Goal: Check status: Check status

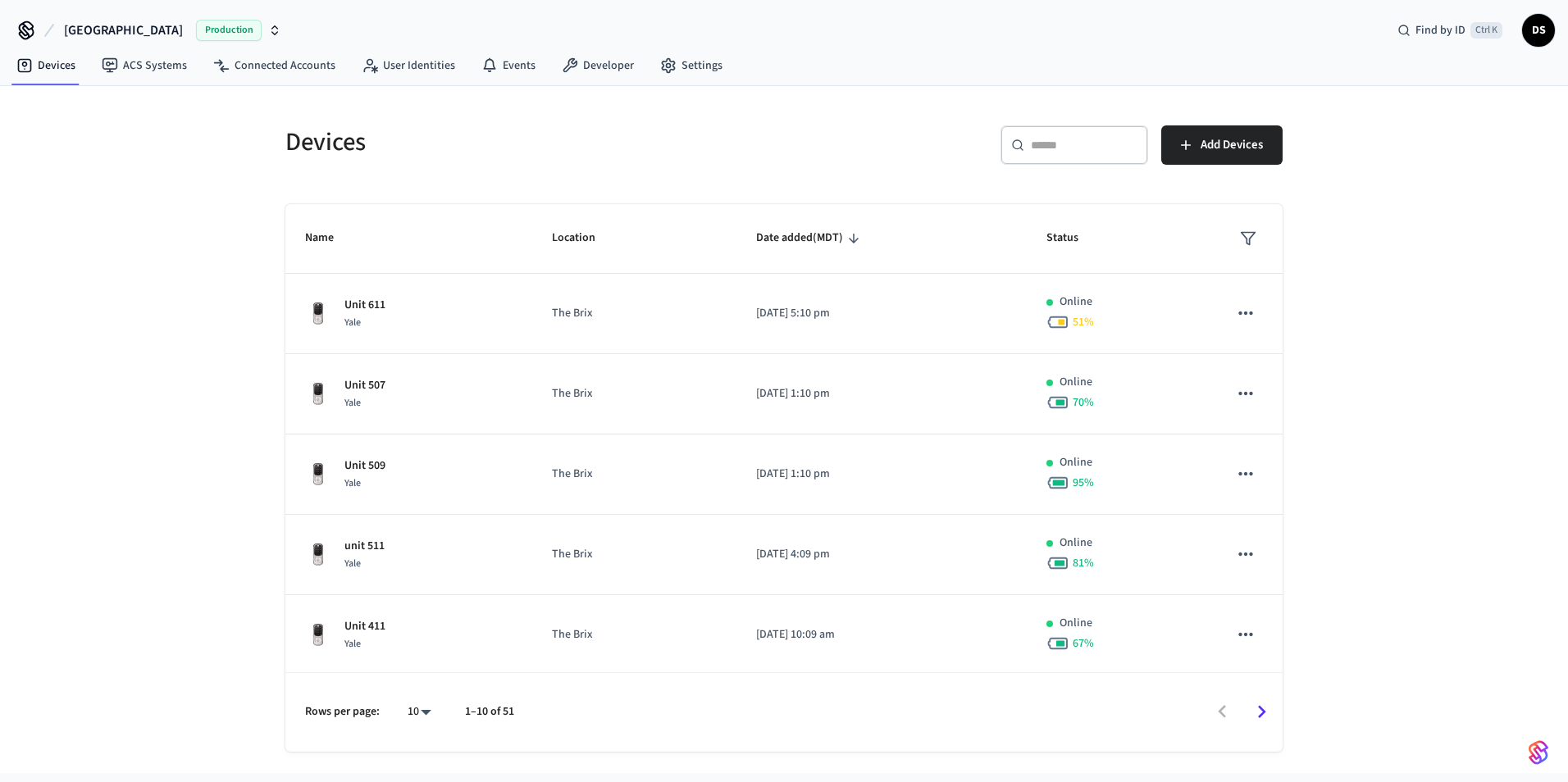
click at [1271, 713] on icon "Go to next page" at bounding box center [1262, 712] width 25 height 25
click at [1265, 713] on icon "Go to next page" at bounding box center [1262, 712] width 25 height 25
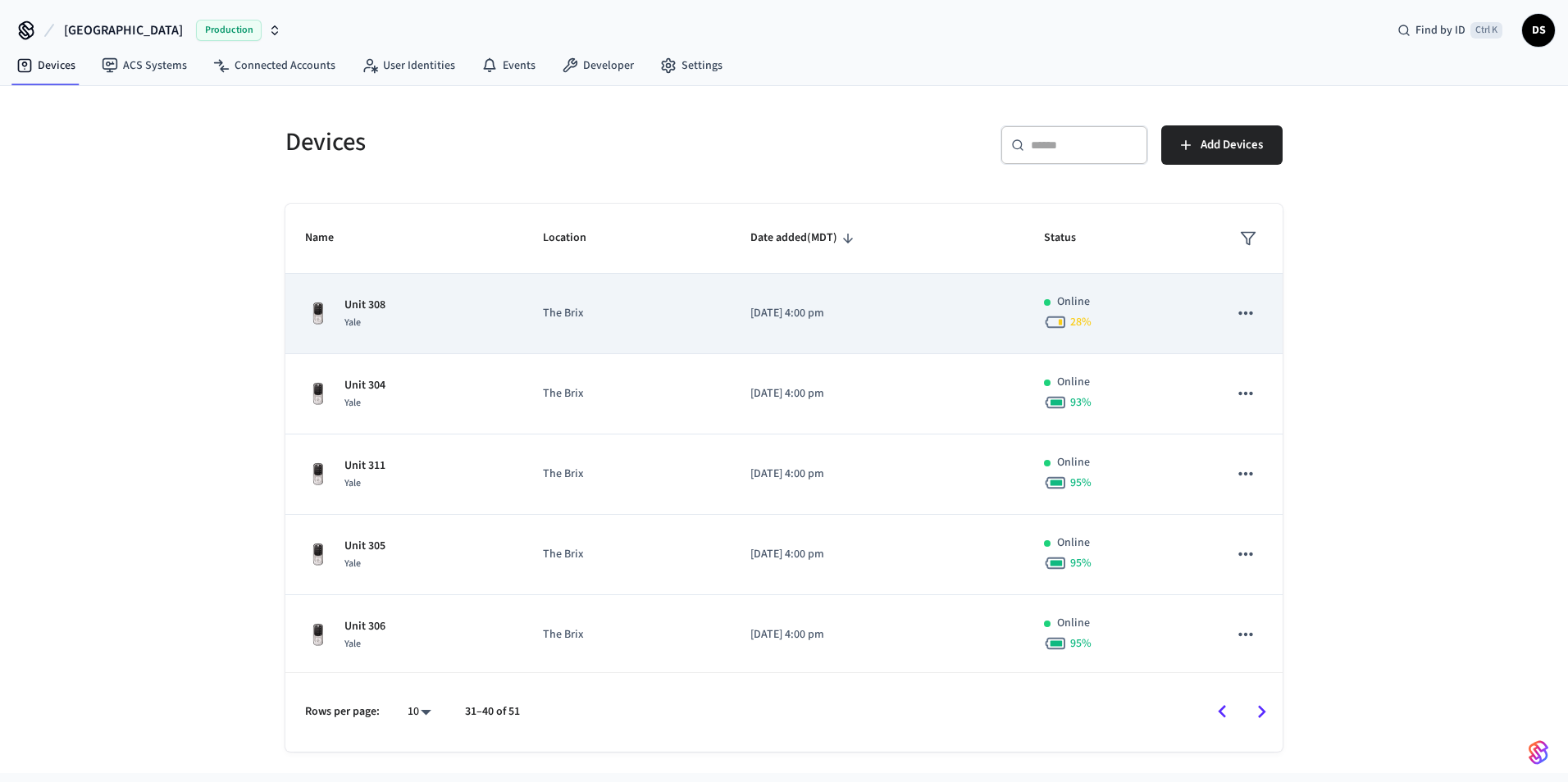
click at [1071, 314] on span "28 %" at bounding box center [1081, 322] width 21 height 17
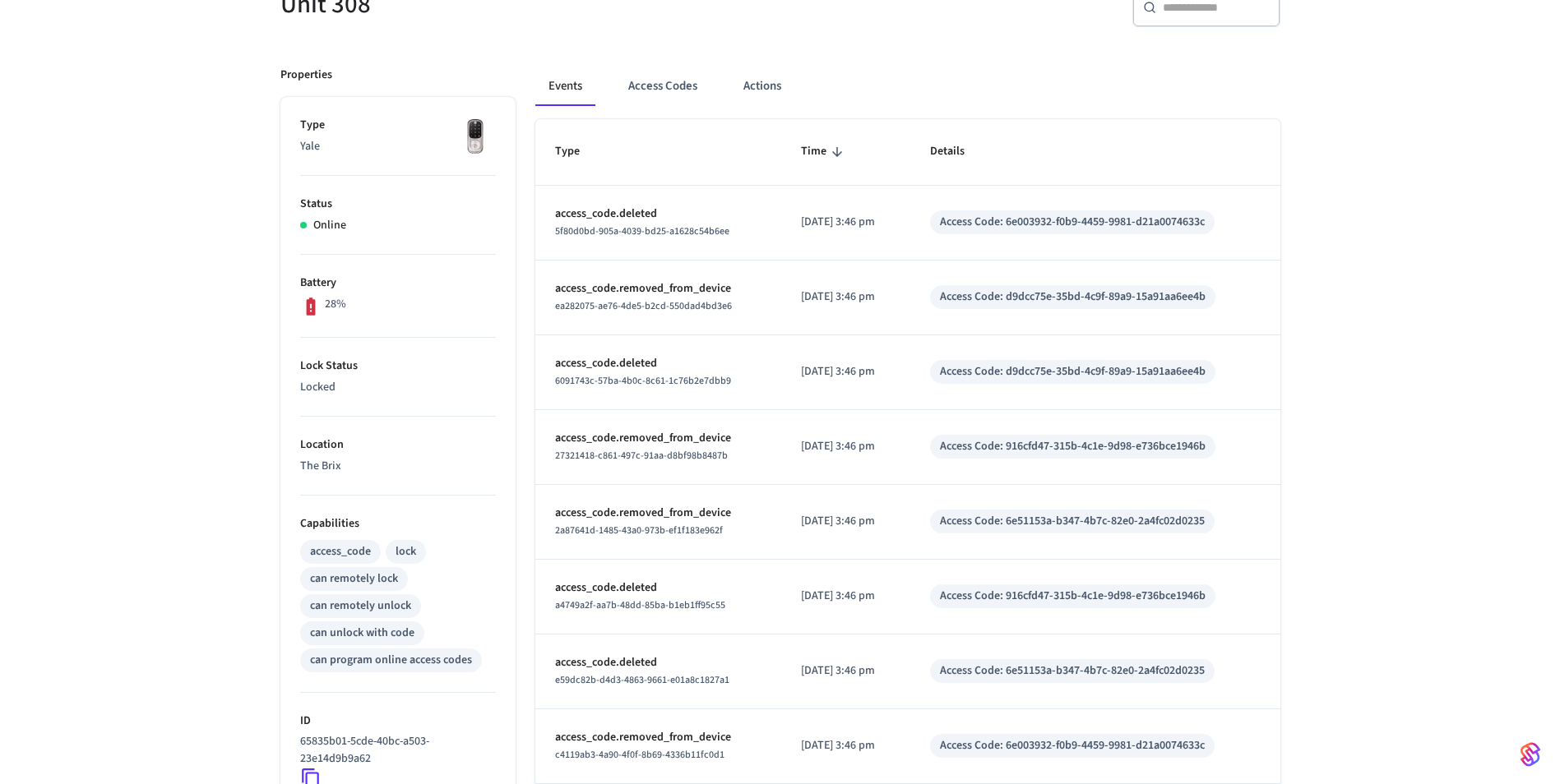
scroll to position [246, 0]
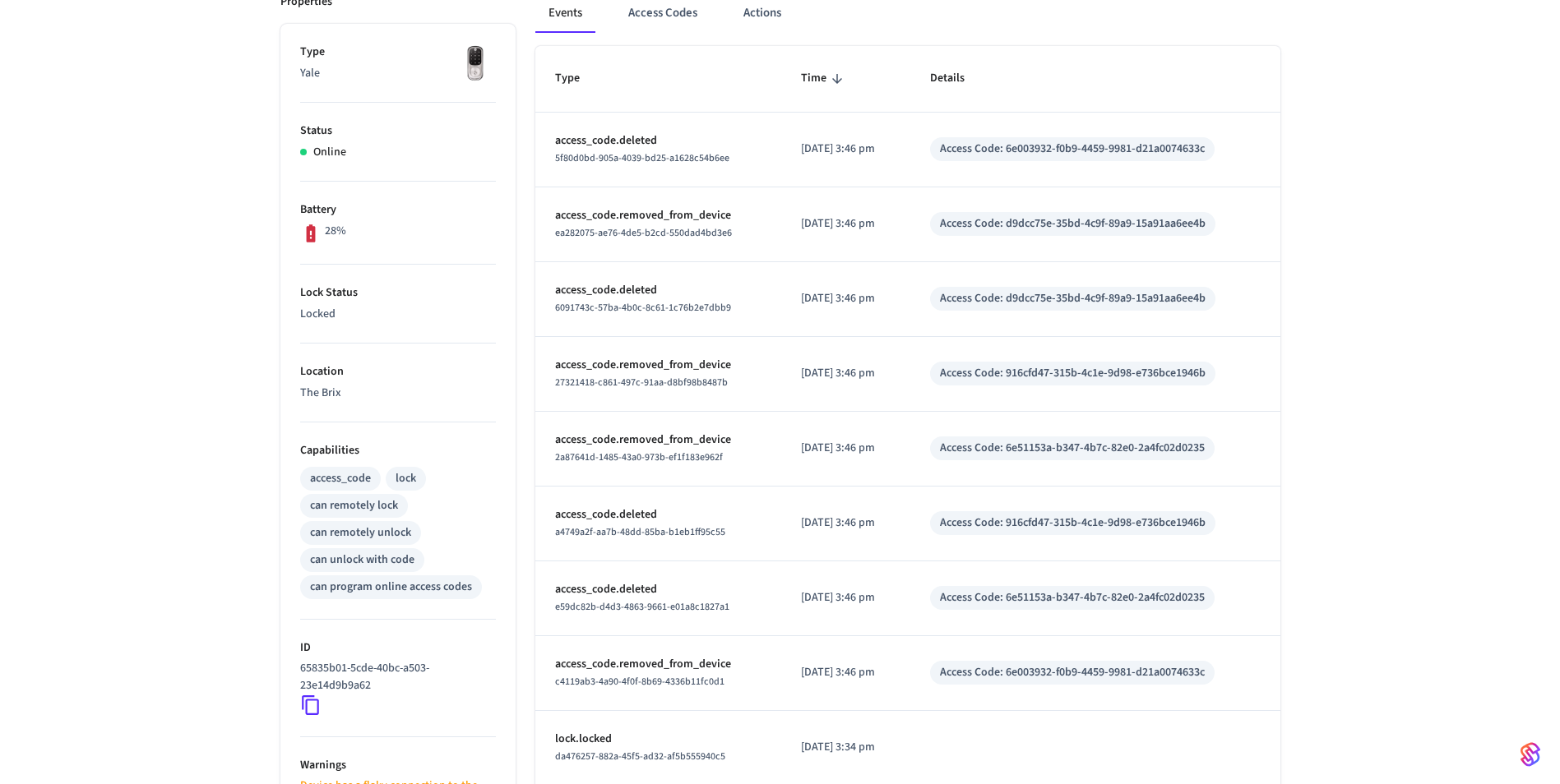
click at [308, 233] on icon at bounding box center [310, 233] width 9 height 19
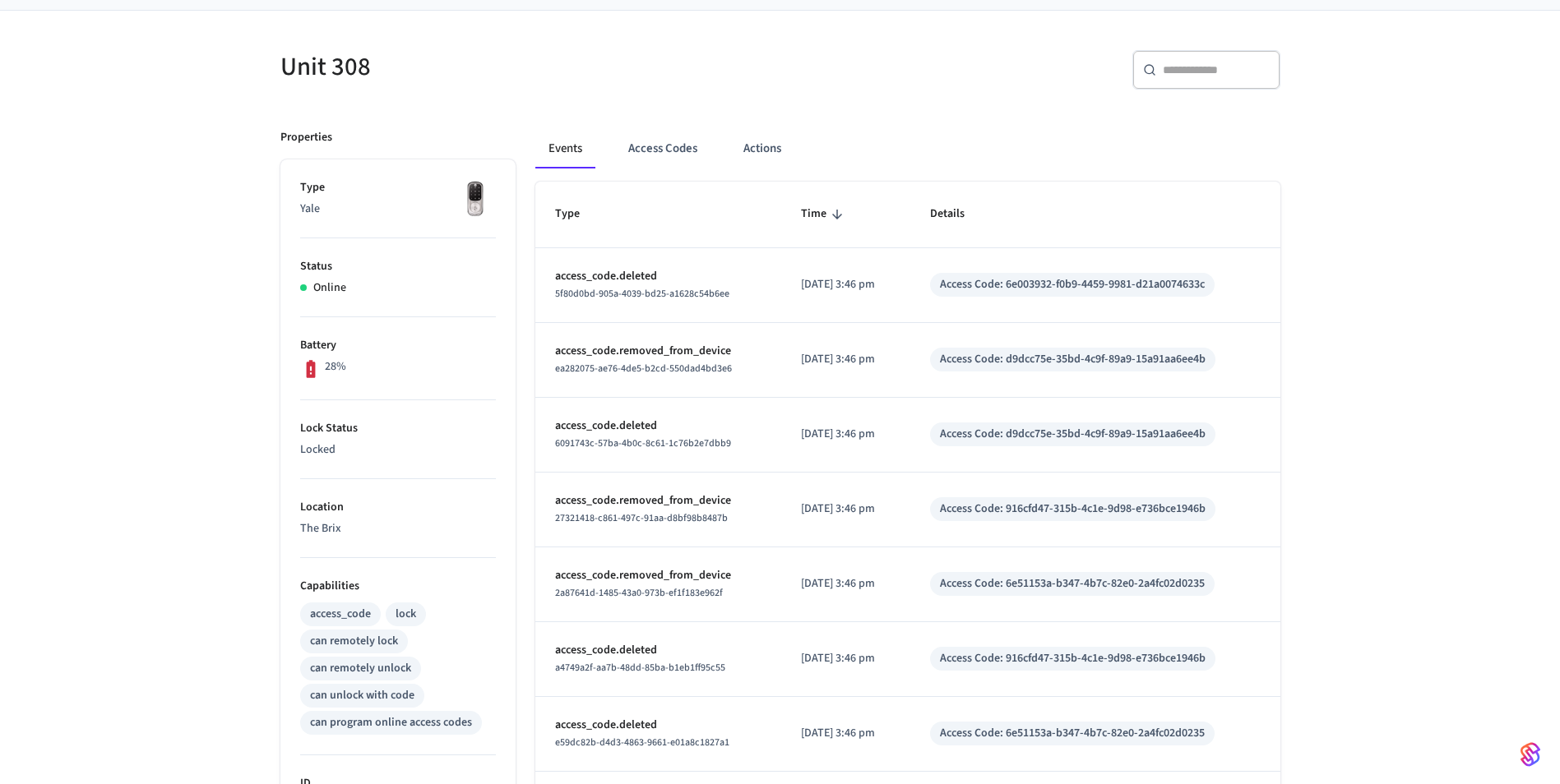
scroll to position [82, 0]
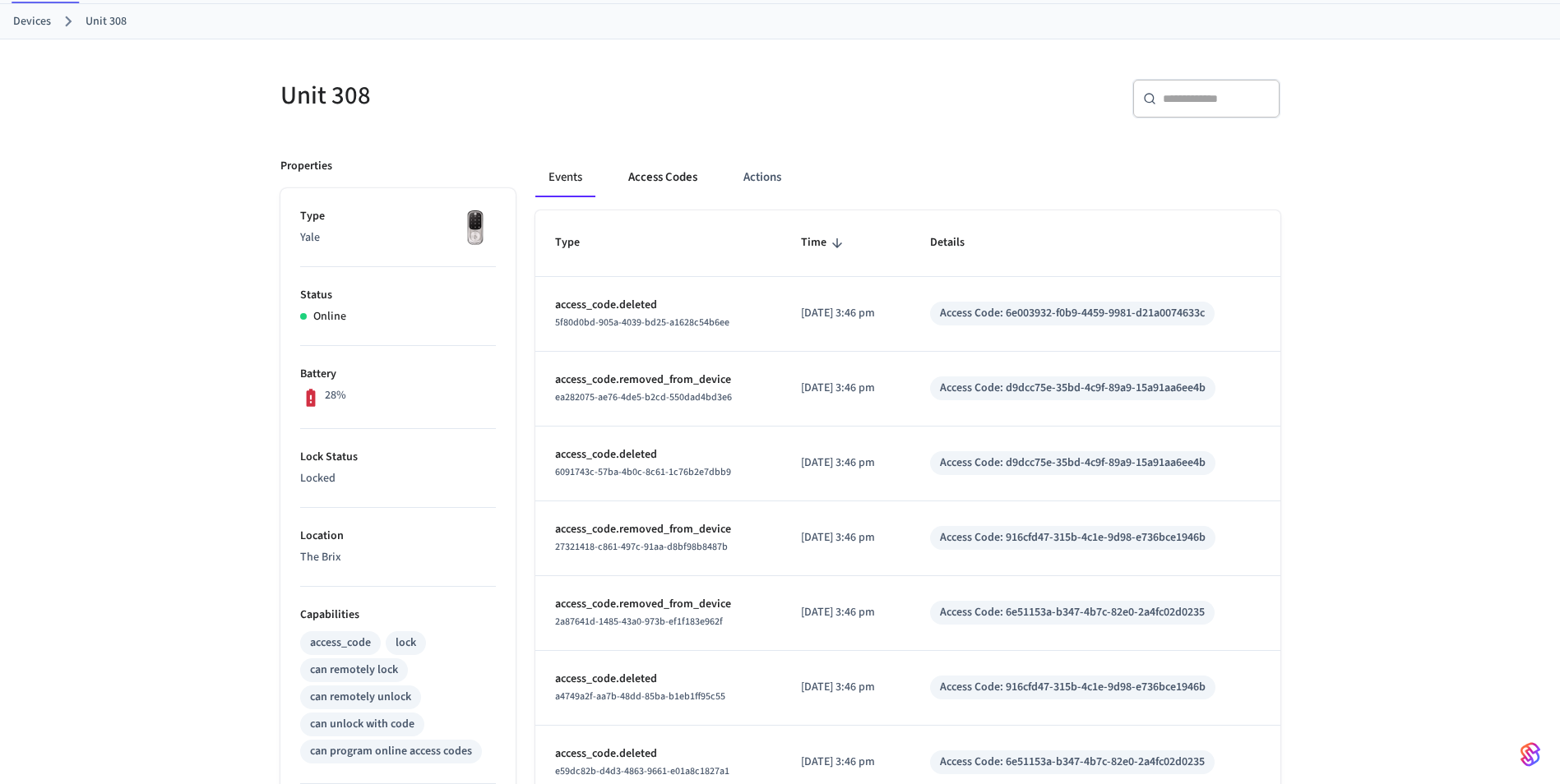
click at [678, 186] on button "Access Codes" at bounding box center [663, 177] width 95 height 40
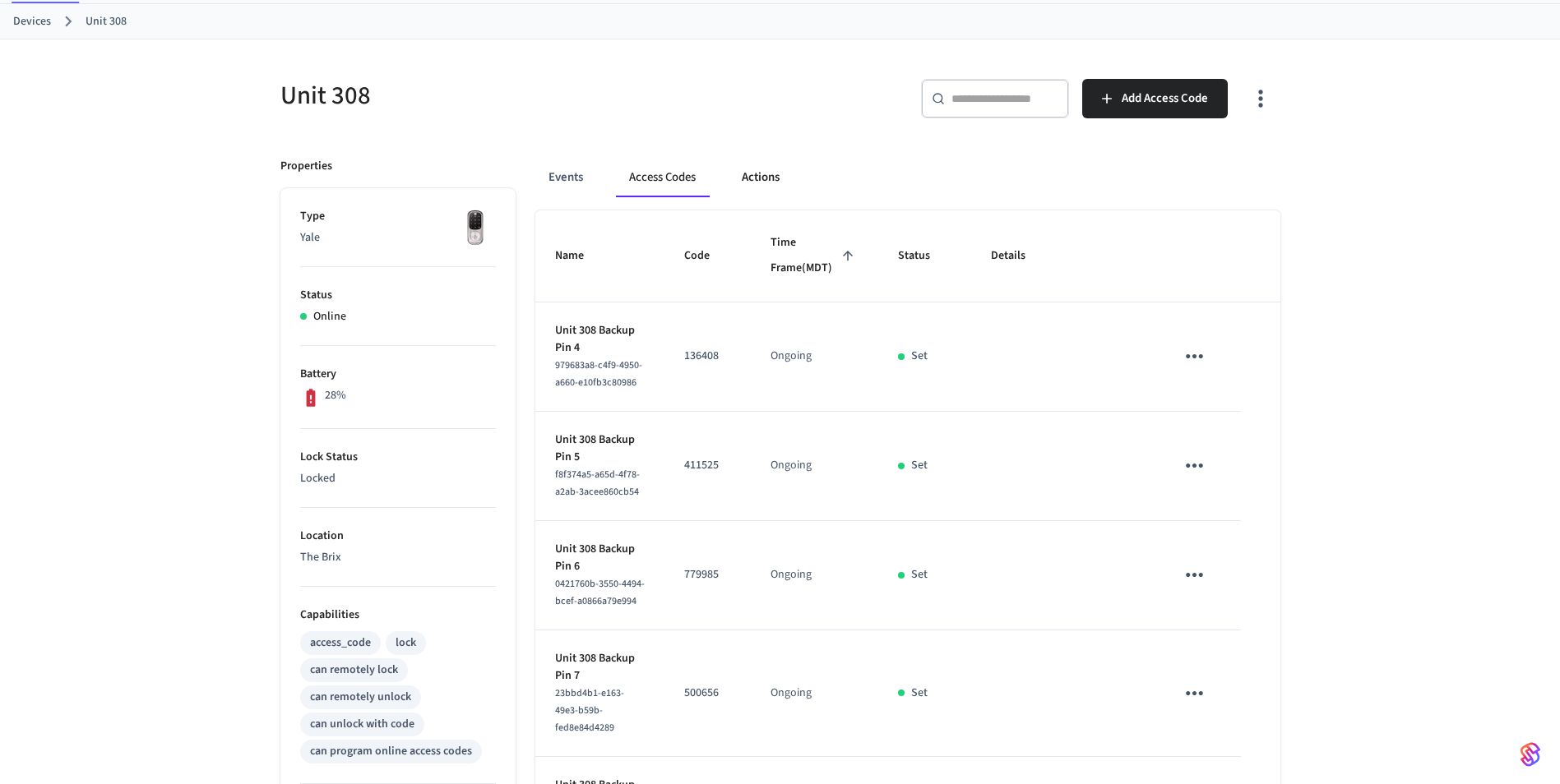
click at [754, 169] on button "Actions" at bounding box center [761, 177] width 64 height 40
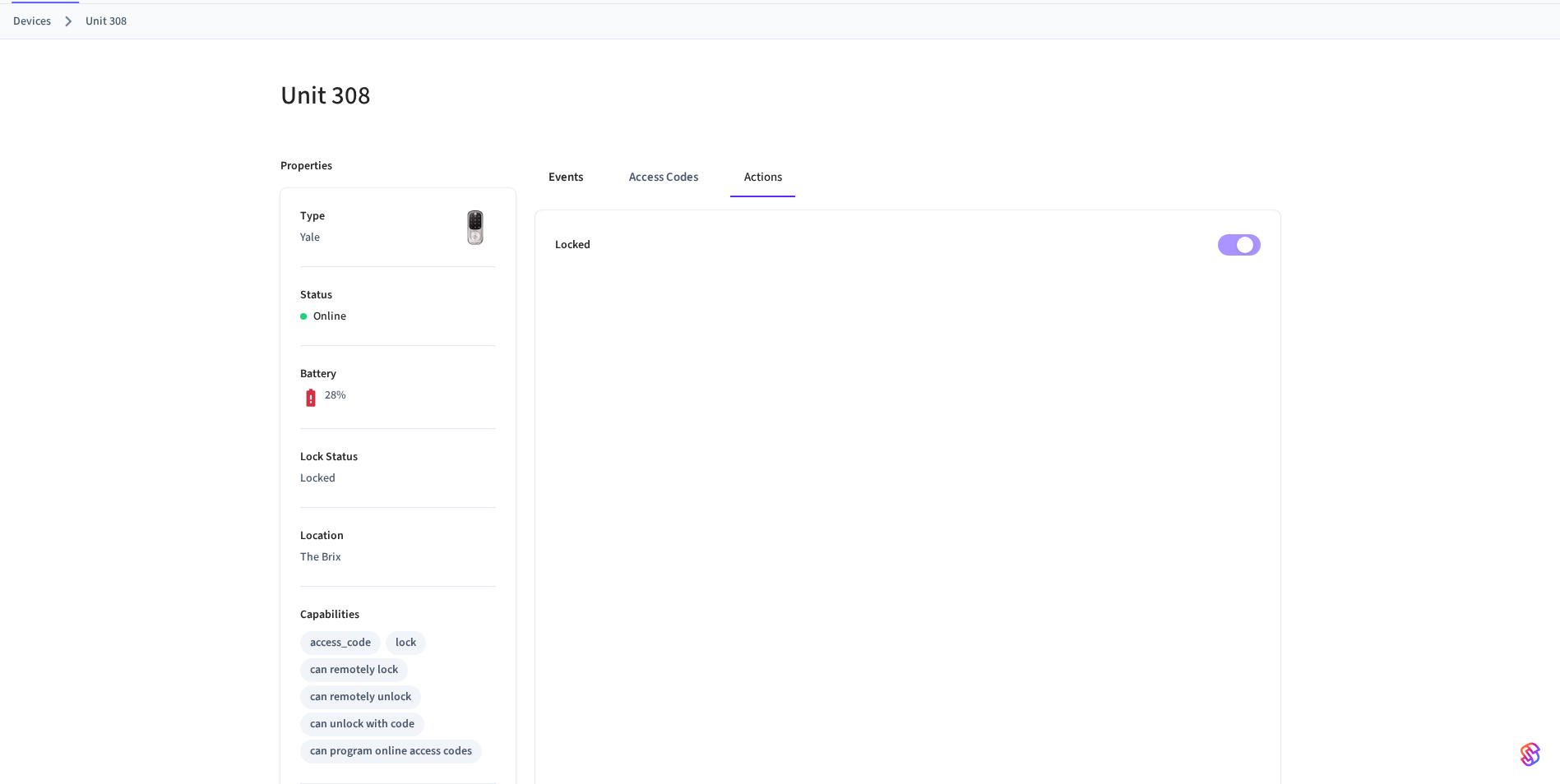
click at [561, 167] on button "Events" at bounding box center [566, 177] width 60 height 40
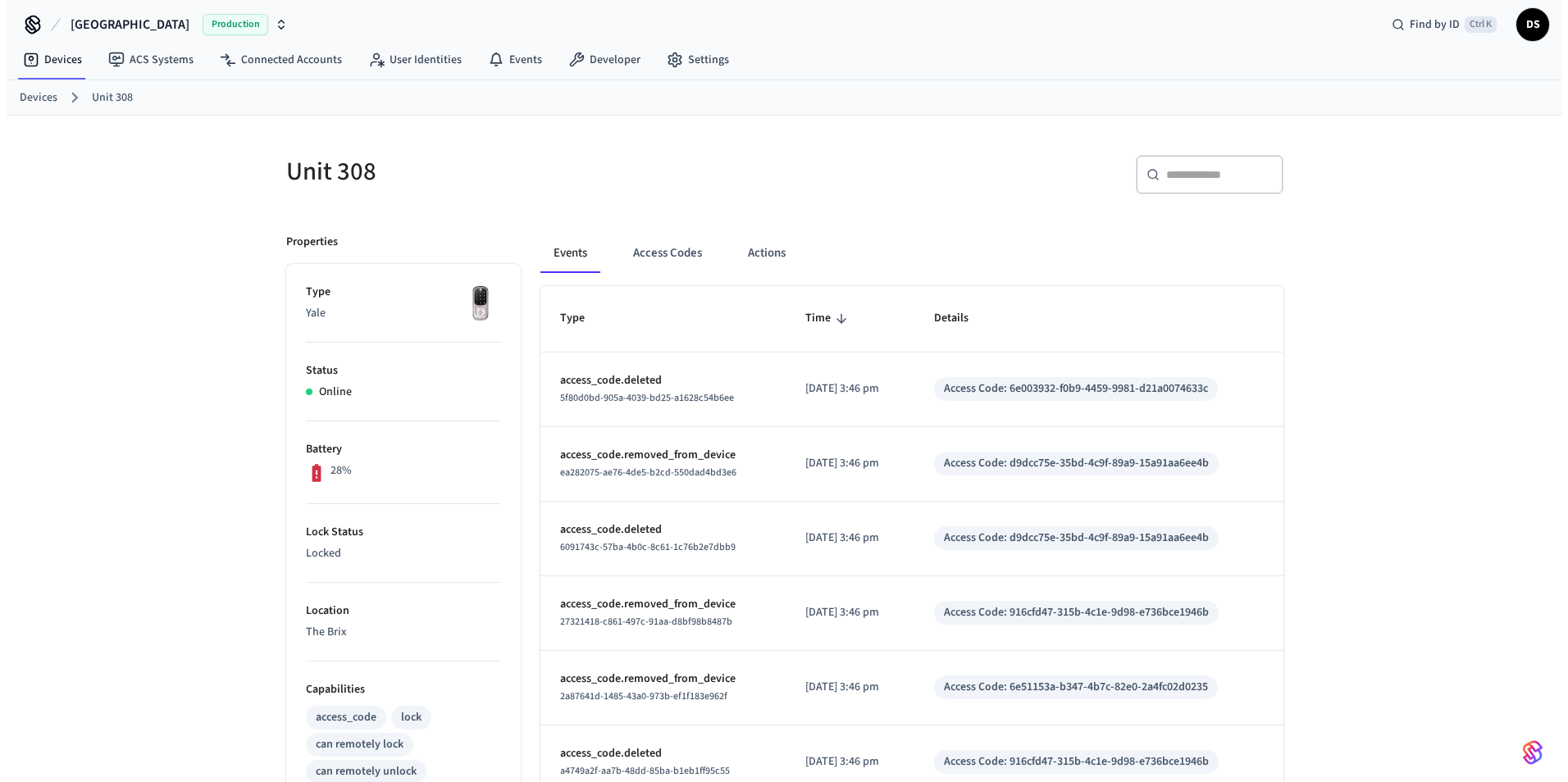
scroll to position [0, 0]
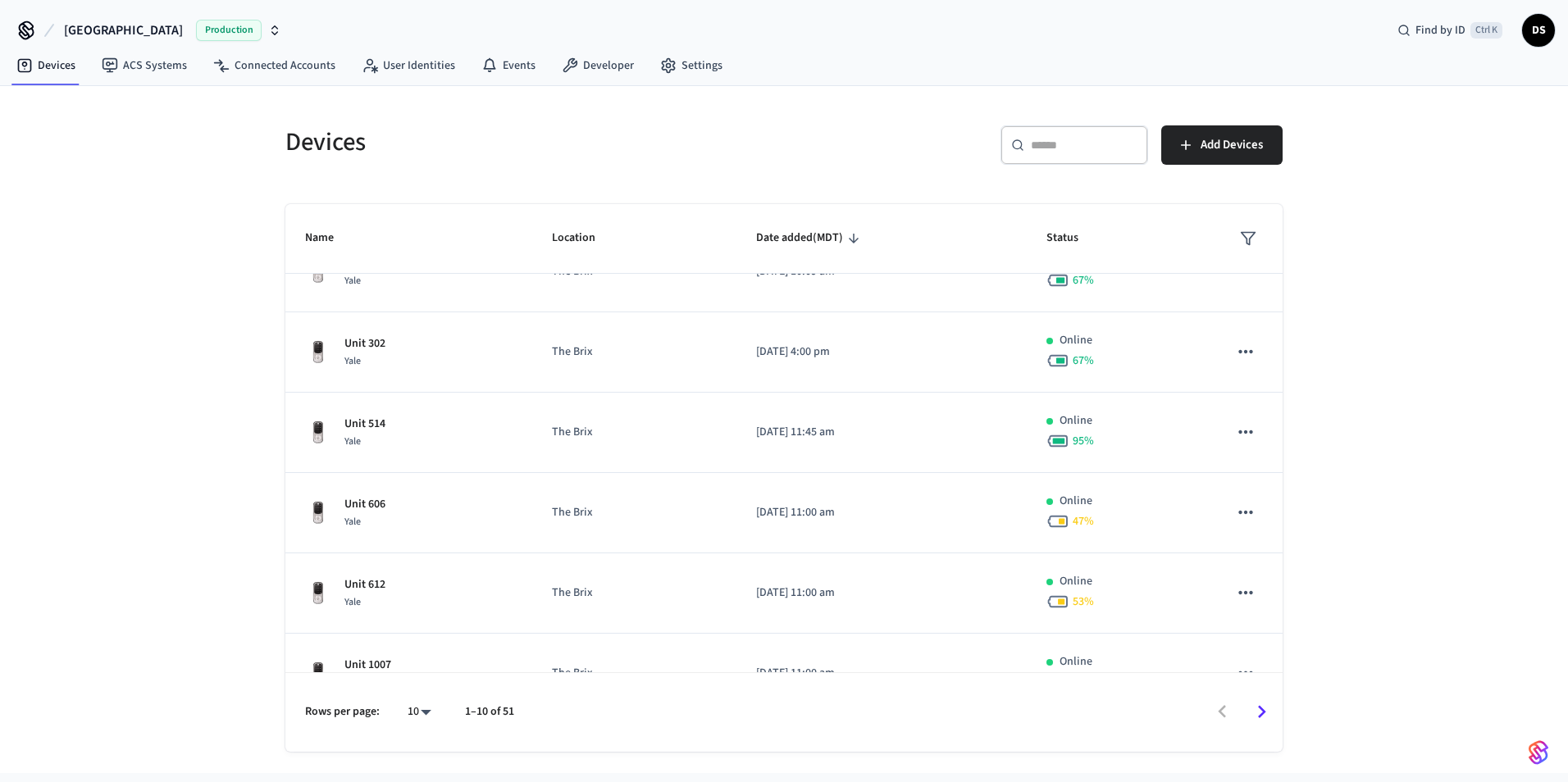
scroll to position [405, 0]
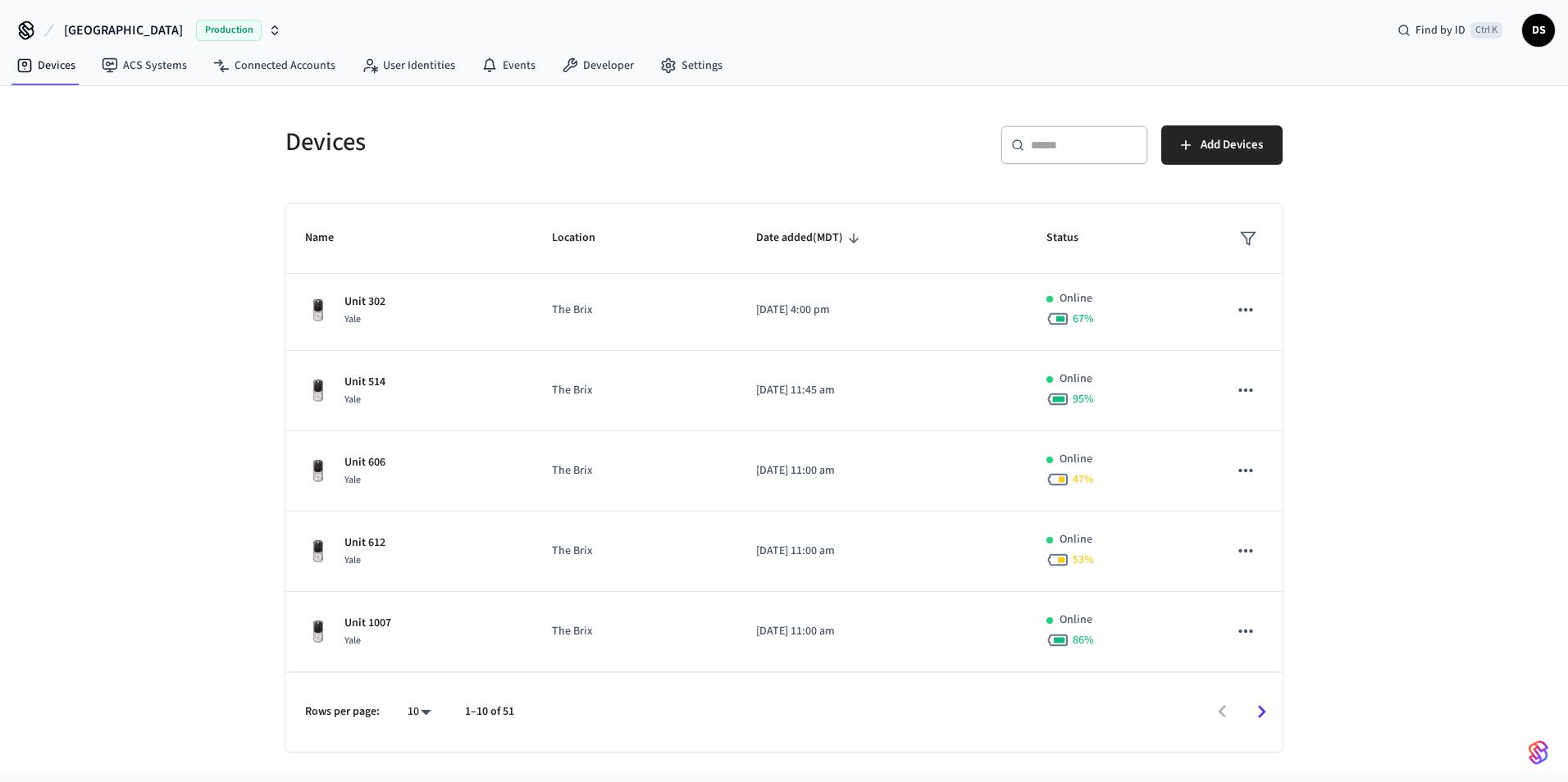
click at [1264, 724] on icon "Go to next page" at bounding box center [1262, 712] width 25 height 25
click at [1259, 721] on icon "Go to next page" at bounding box center [1262, 712] width 25 height 25
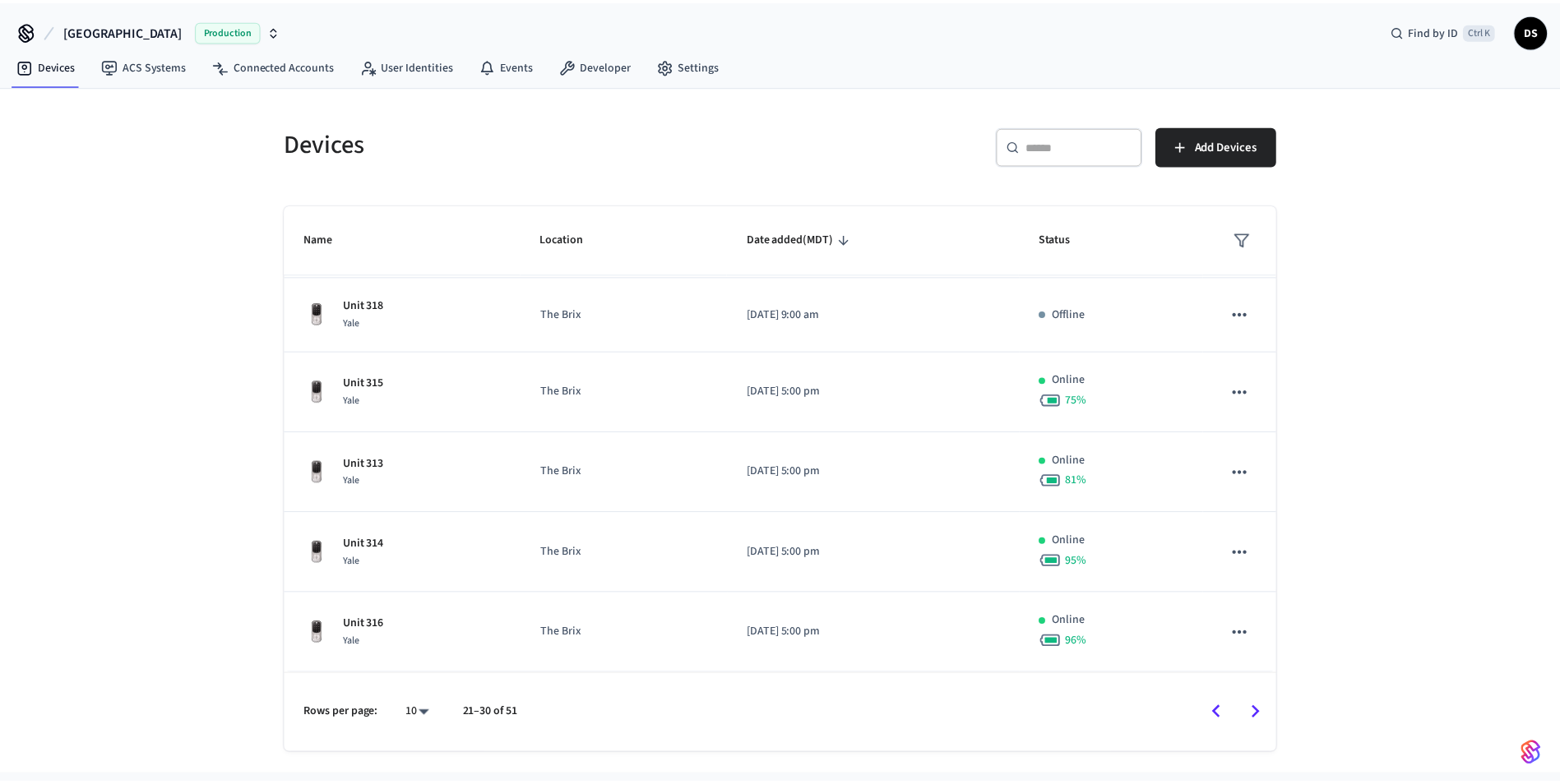
scroll to position [400, 0]
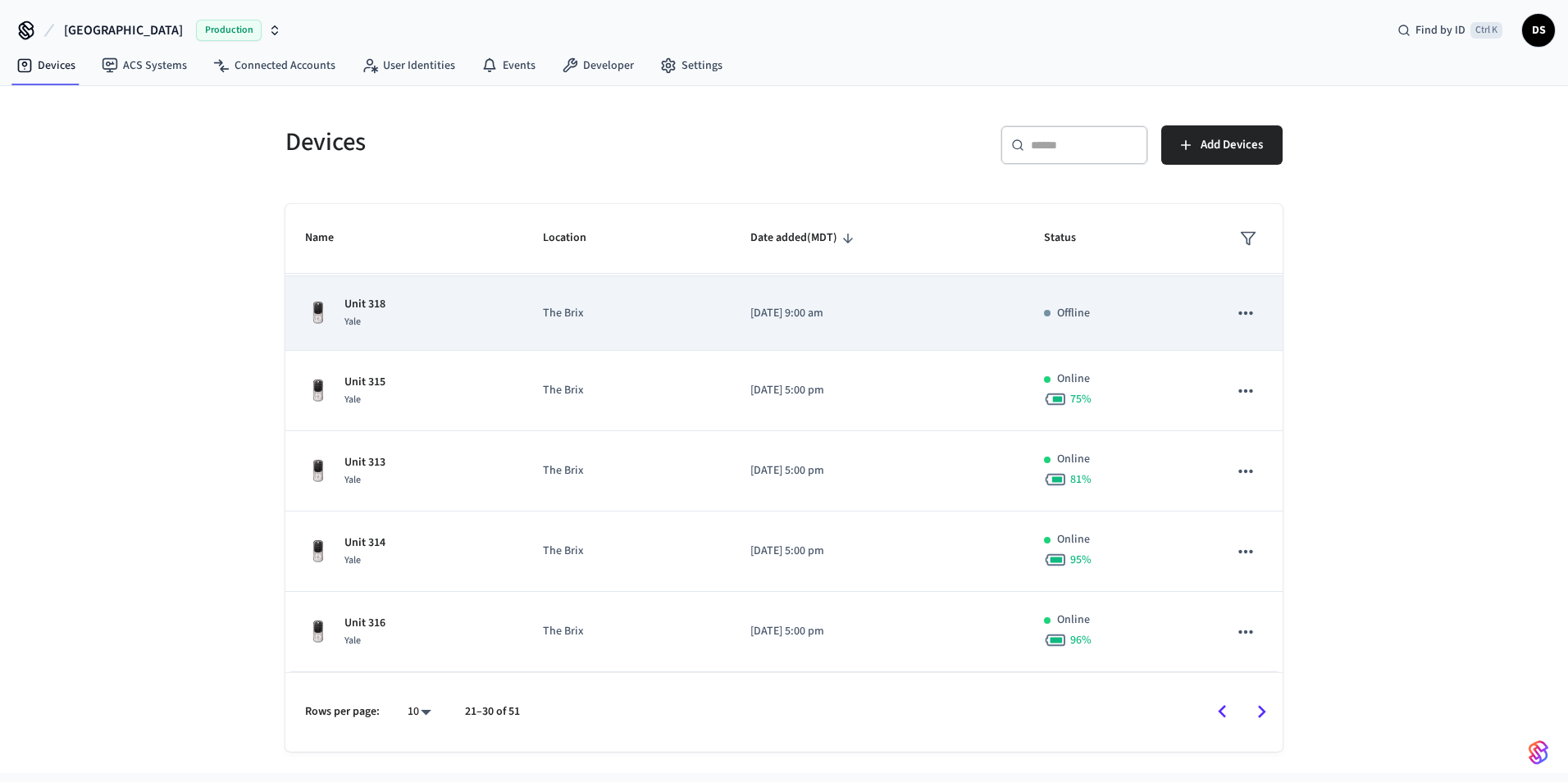
click at [1042, 293] on td "Offline" at bounding box center [1116, 313] width 185 height 75
